Goal: Navigation & Orientation: Find specific page/section

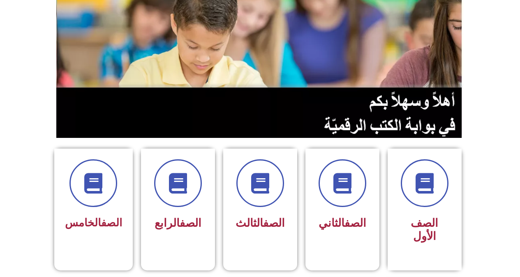
scroll to position [164, 0]
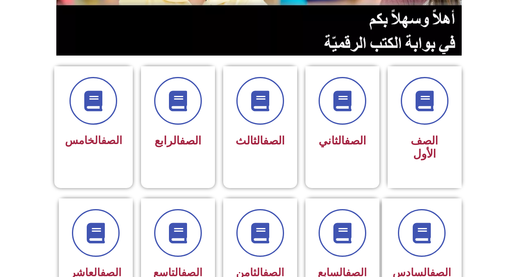
click at [427, 209] on span at bounding box center [422, 233] width 48 height 48
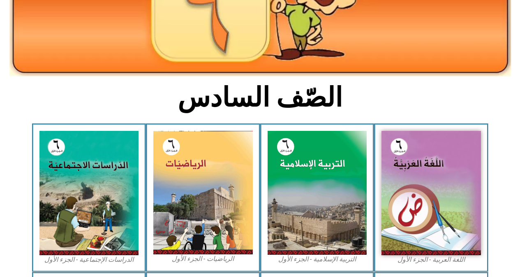
scroll to position [206, 0]
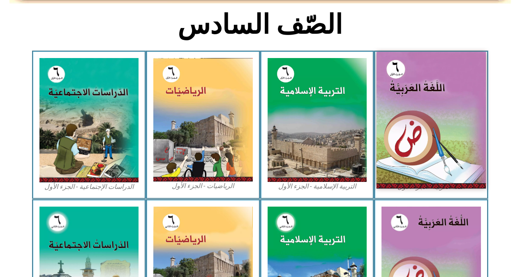
click at [431, 159] on img at bounding box center [431, 120] width 109 height 136
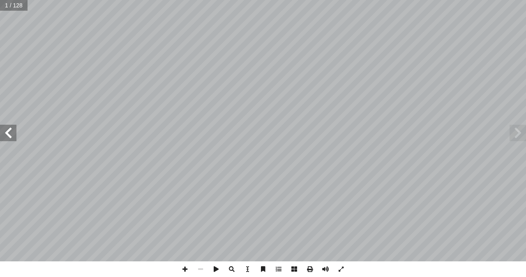
click at [2, 133] on span at bounding box center [8, 133] width 16 height 16
drag, startPoint x: 2, startPoint y: 133, endPoint x: 7, endPoint y: 133, distance: 5.3
click at [5, 133] on span at bounding box center [8, 133] width 16 height 16
click at [7, 134] on span at bounding box center [8, 133] width 16 height 16
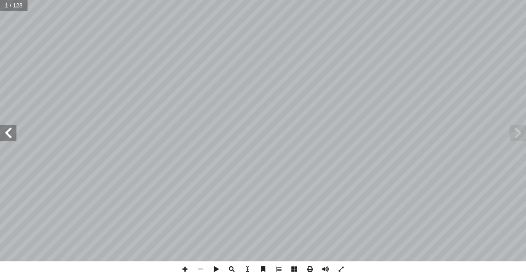
click at [8, 134] on span at bounding box center [8, 133] width 16 height 16
click at [8, 136] on span at bounding box center [8, 133] width 16 height 16
click at [7, 136] on span at bounding box center [8, 133] width 16 height 16
click at [6, 136] on span at bounding box center [8, 133] width 16 height 16
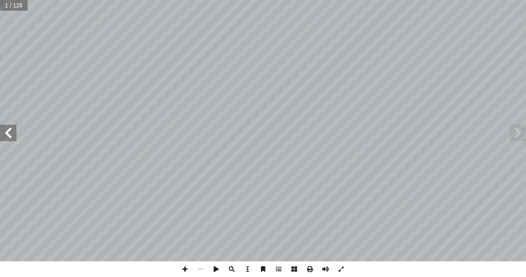
click at [5, 136] on span at bounding box center [8, 133] width 16 height 16
click at [3, 136] on span at bounding box center [8, 133] width 16 height 16
click at [5, 136] on span at bounding box center [8, 133] width 16 height 16
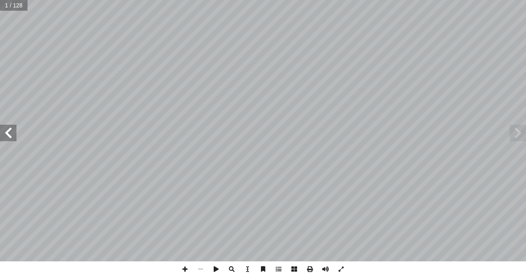
click at [5, 136] on span at bounding box center [8, 133] width 16 height 16
click at [5, 135] on span at bounding box center [8, 133] width 16 height 16
click at [7, 133] on span at bounding box center [8, 133] width 16 height 16
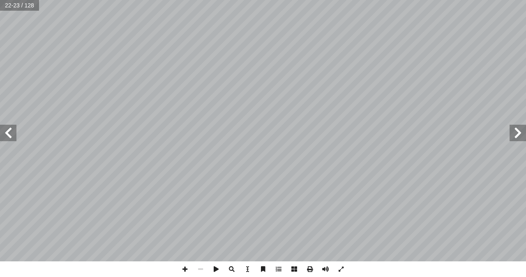
click at [7, 133] on span at bounding box center [8, 133] width 16 height 16
click at [8, 130] on span at bounding box center [8, 133] width 16 height 16
click at [9, 130] on span at bounding box center [8, 133] width 16 height 16
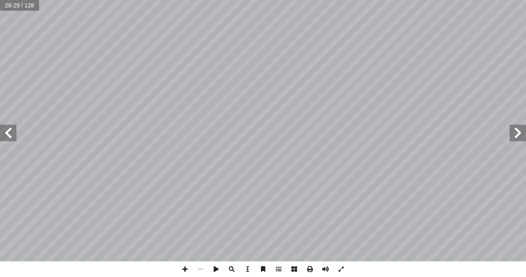
click at [9, 130] on span at bounding box center [8, 133] width 16 height 16
click at [9, 132] on span at bounding box center [8, 133] width 16 height 16
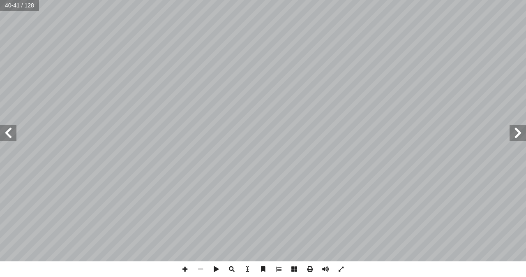
click at [2, 130] on span at bounding box center [8, 133] width 16 height 16
click at [7, 133] on span at bounding box center [8, 133] width 16 height 16
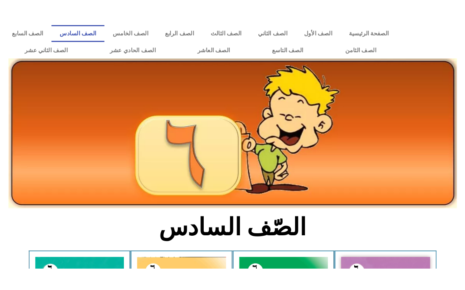
scroll to position [206, 0]
